Goal: Transaction & Acquisition: Download file/media

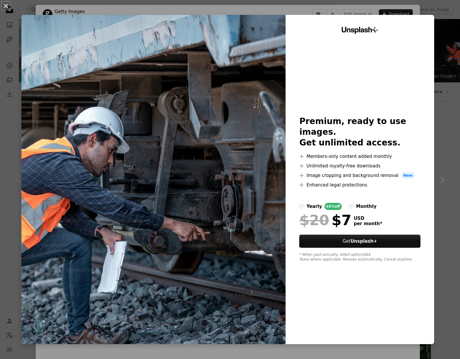
click at [18, 6] on div "An X shape Unsplash+ Premium, ready to use images. Get unlimited access. A plus…" at bounding box center [230, 179] width 460 height 359
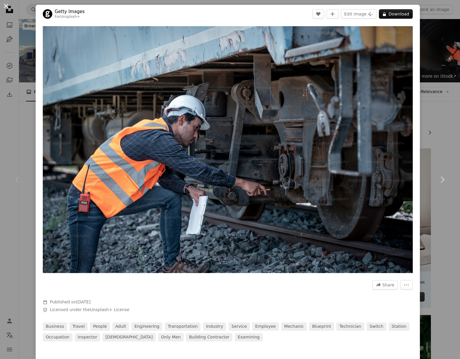
click at [10, 8] on button "An X shape" at bounding box center [5, 5] width 7 height 7
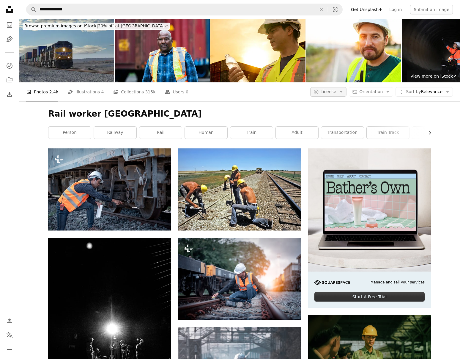
click at [328, 93] on span "License" at bounding box center [329, 91] width 16 height 5
click at [335, 140] on span "Free" at bounding box center [344, 139] width 36 height 6
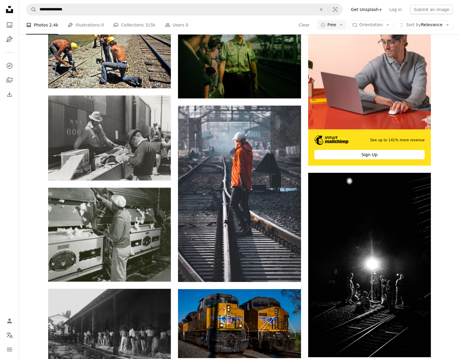
scroll to position [146, 0]
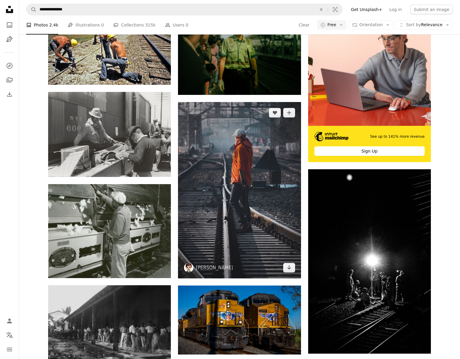
click at [207, 163] on img at bounding box center [239, 190] width 123 height 176
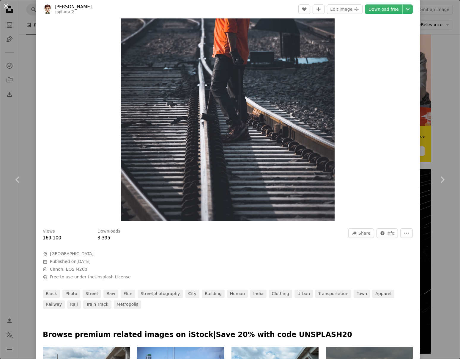
scroll to position [114, 0]
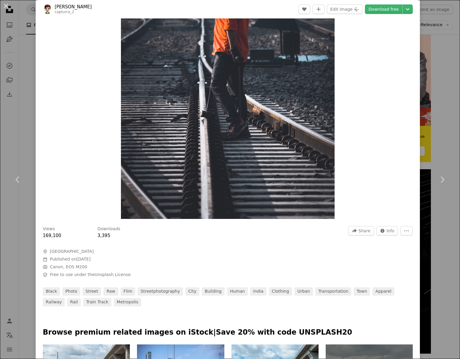
click at [20, 125] on div "An X shape Chevron left Chevron right [PERSON_NAME] capturra_2 A heart A plus s…" at bounding box center [230, 179] width 460 height 359
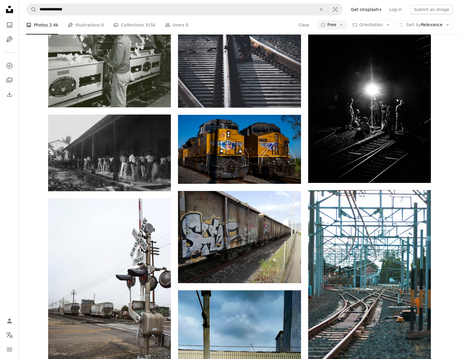
scroll to position [316, 0]
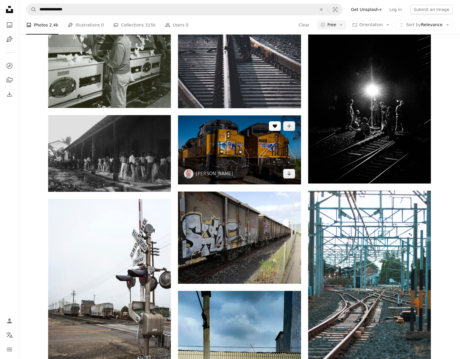
click at [276, 130] on button "A heart" at bounding box center [275, 126] width 12 height 10
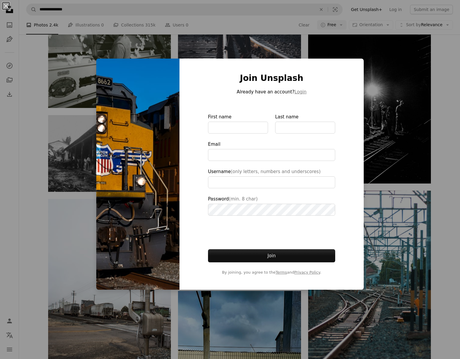
click at [101, 125] on img at bounding box center [137, 174] width 83 height 231
click at [89, 128] on div "An X shape Join Unsplash Already have an account? Login First name Last name Em…" at bounding box center [230, 179] width 460 height 359
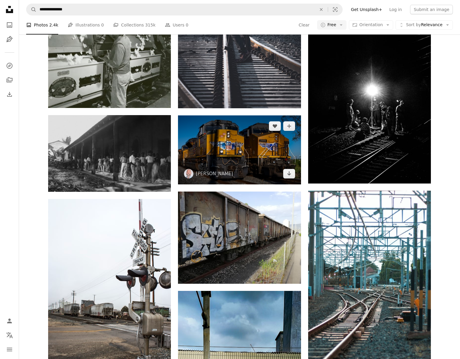
click at [213, 142] on img at bounding box center [239, 149] width 123 height 69
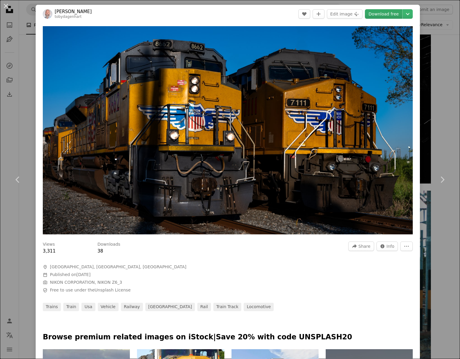
click at [390, 16] on link "Download free" at bounding box center [383, 14] width 37 height 10
